Goal: Understand process/instructions

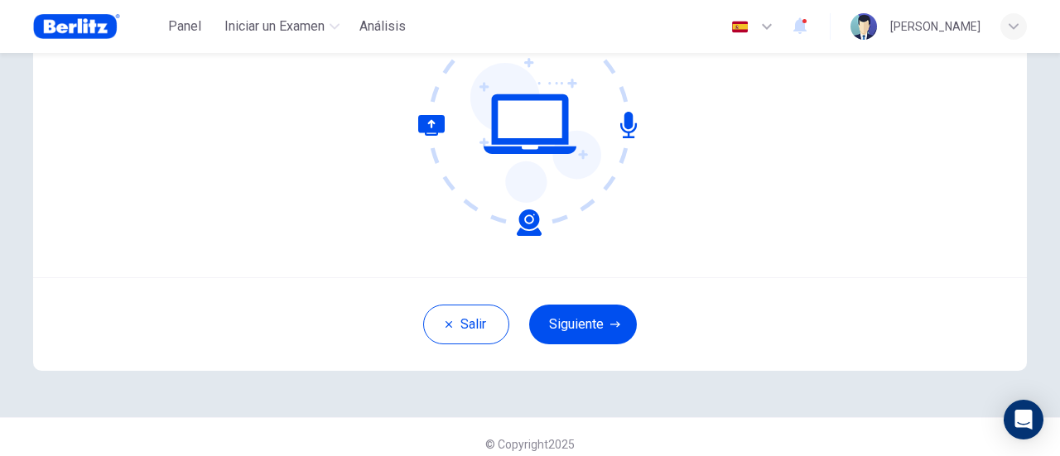
scroll to position [233, 0]
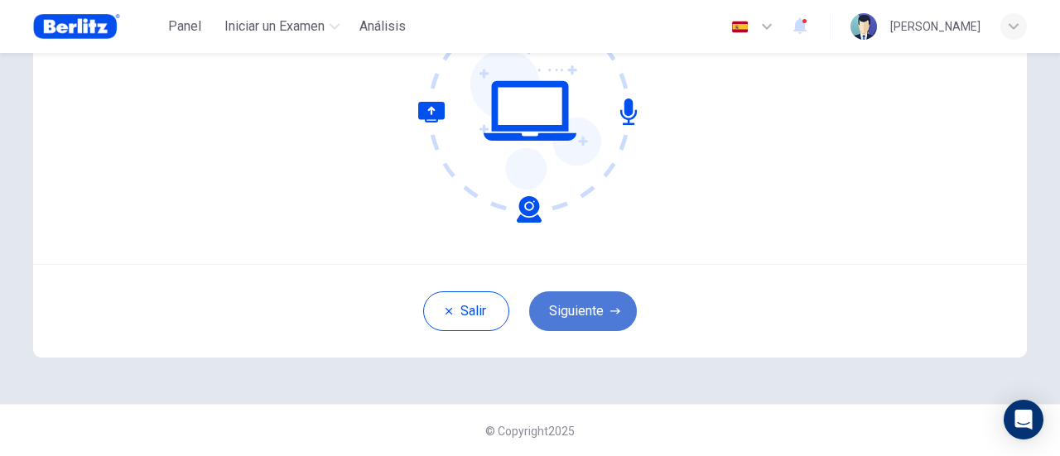
click at [582, 314] on button "Siguiente" at bounding box center [583, 312] width 108 height 40
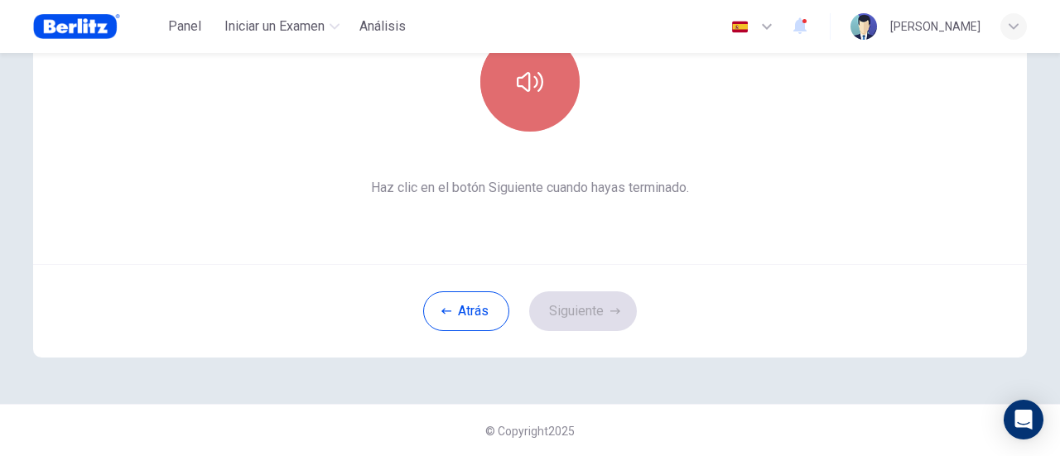
click at [535, 95] on button "button" at bounding box center [529, 81] width 99 height 99
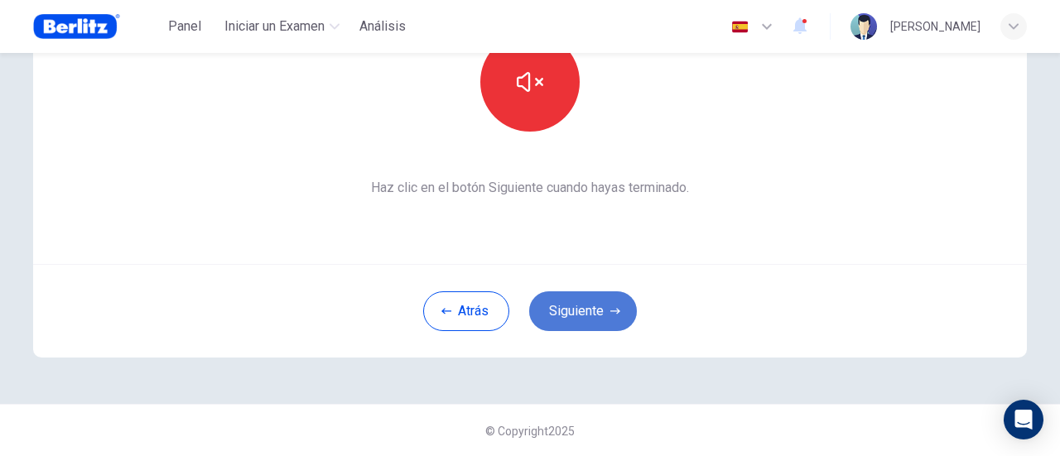
click at [564, 312] on button "Siguiente" at bounding box center [583, 312] width 108 height 40
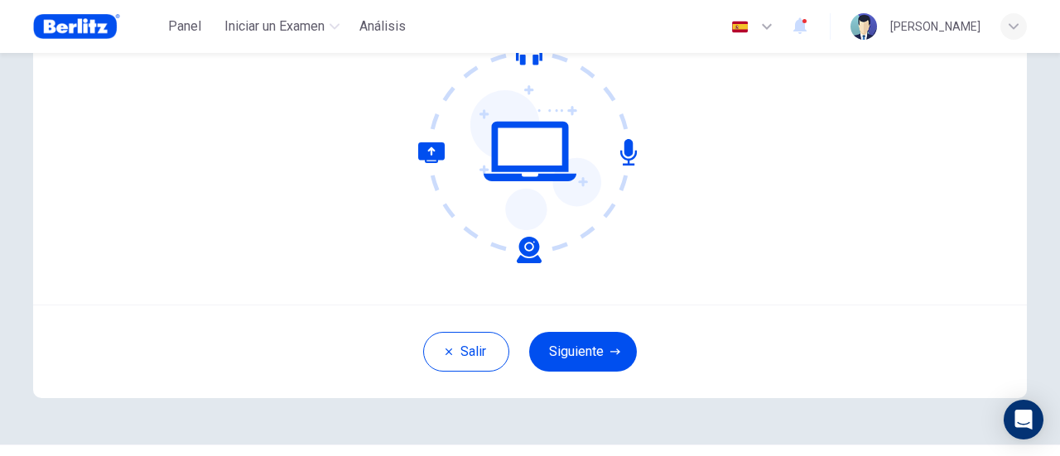
scroll to position [233, 0]
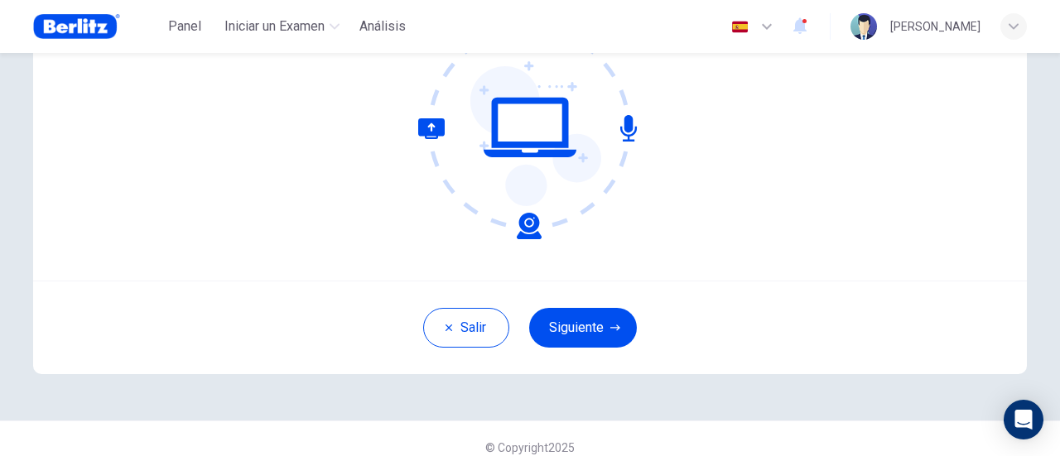
scroll to position [233, 0]
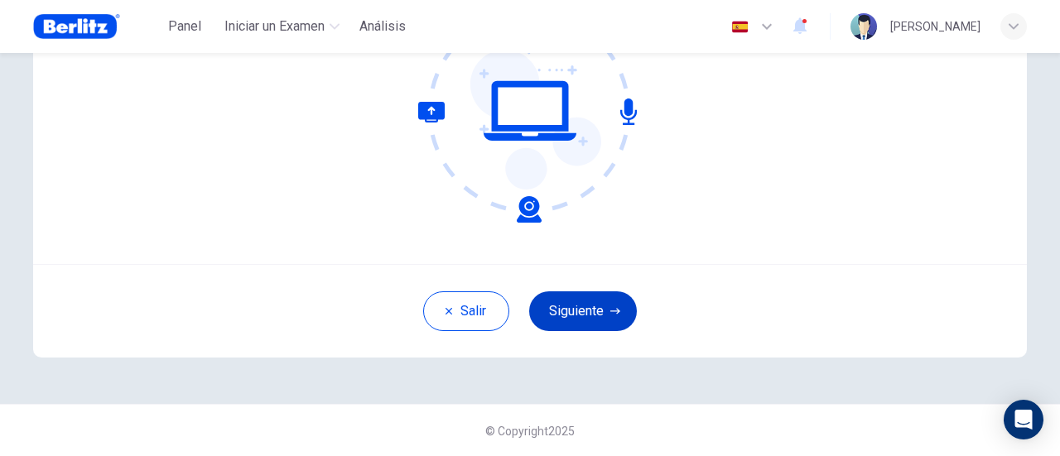
click at [566, 308] on button "Siguiente" at bounding box center [583, 312] width 108 height 40
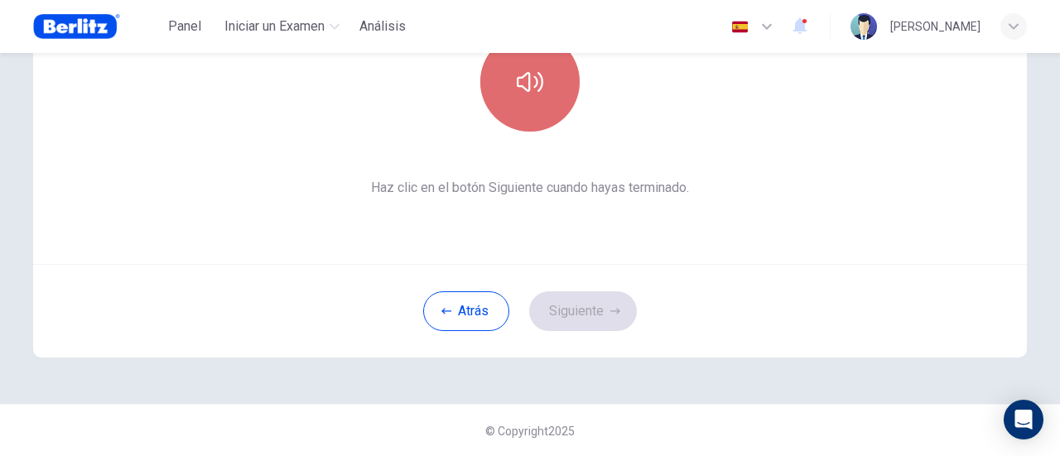
click at [529, 126] on button "button" at bounding box center [529, 81] width 99 height 99
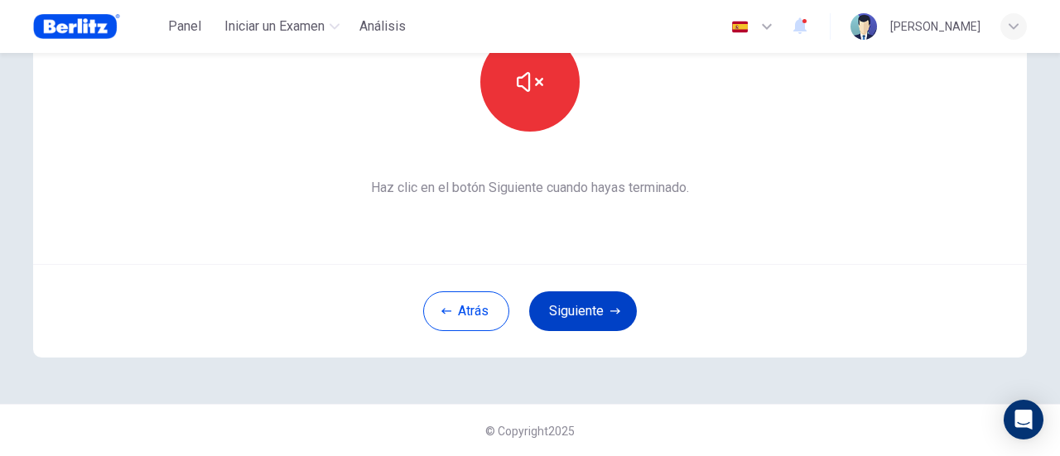
click at [556, 291] on div "Atrás Siguiente" at bounding box center [530, 311] width 994 height 94
click at [559, 308] on button "Siguiente" at bounding box center [583, 312] width 108 height 40
